Goal: Task Accomplishment & Management: Manage account settings

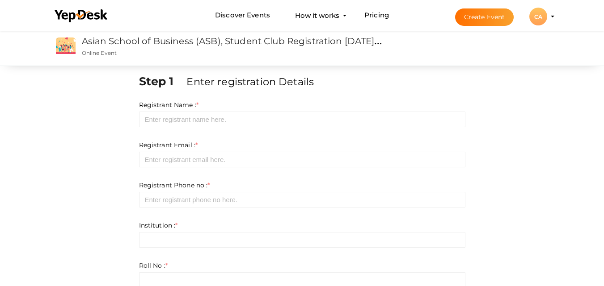
scroll to position [185, 0]
click at [538, 20] on div "CA" at bounding box center [538, 17] width 18 height 18
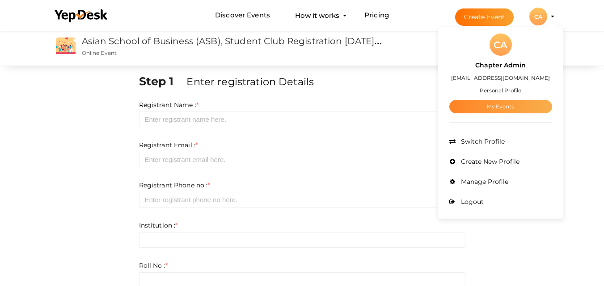
click at [513, 109] on link "My Events" at bounding box center [500, 106] width 103 height 13
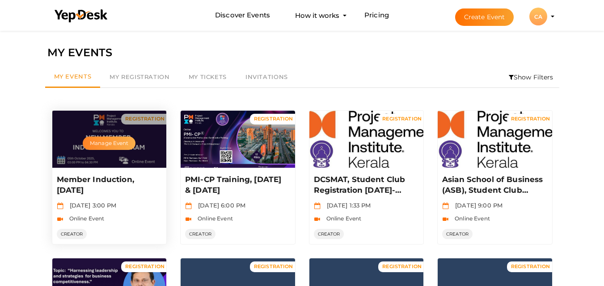
click at [102, 145] on button "Manage Event" at bounding box center [109, 143] width 53 height 13
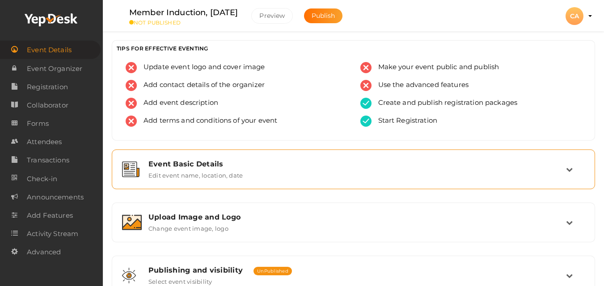
click at [192, 171] on label "Edit event name, location, date" at bounding box center [195, 173] width 94 height 11
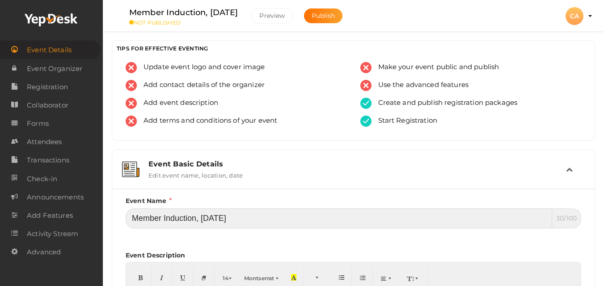
click at [230, 219] on input "Member Induction, [DATE]" at bounding box center [339, 219] width 426 height 20
type input "Member Induction, [DATE]"
